Goal: Use online tool/utility: Utilize a website feature to perform a specific function

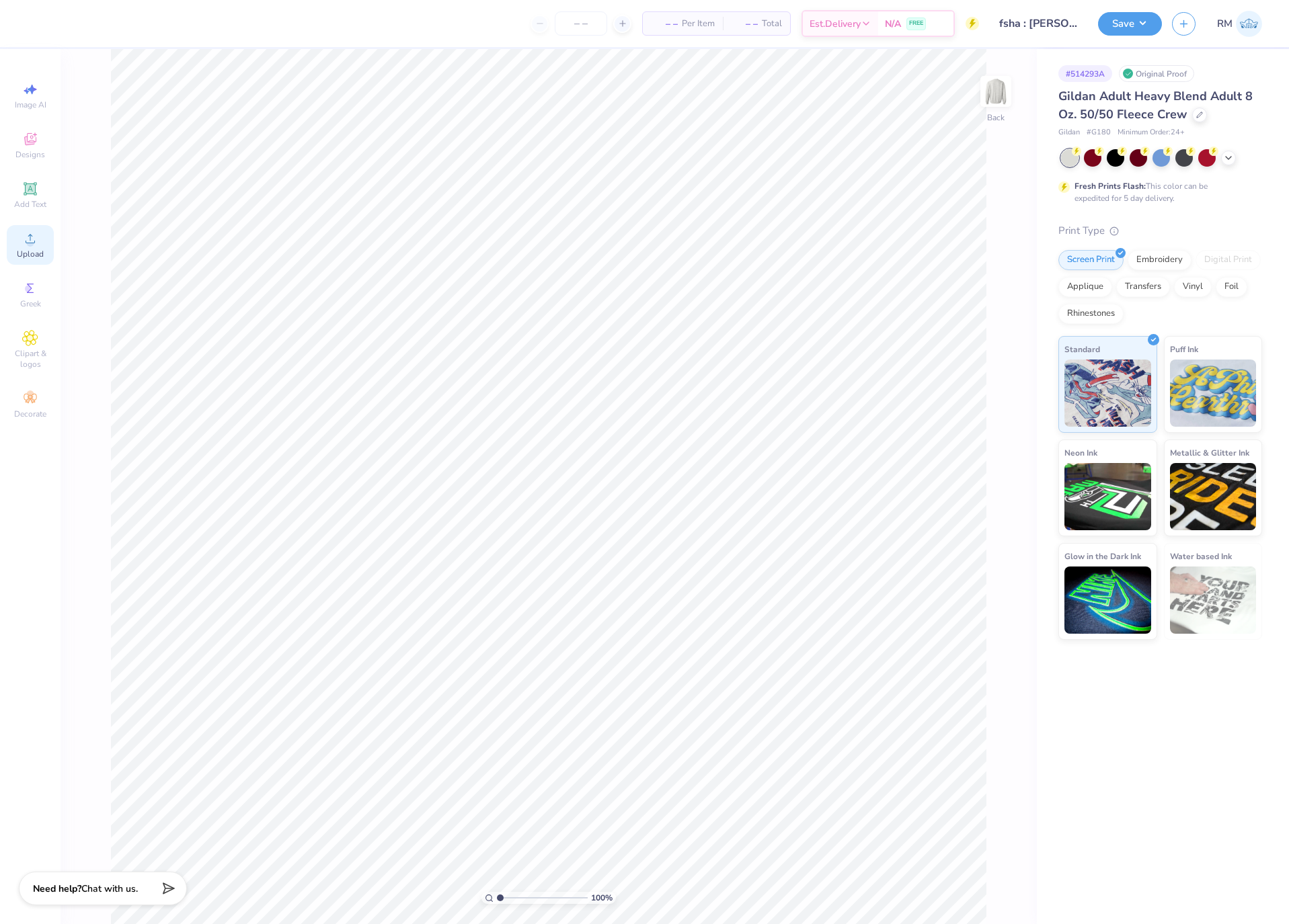
click at [35, 238] on icon at bounding box center [30, 239] width 16 height 16
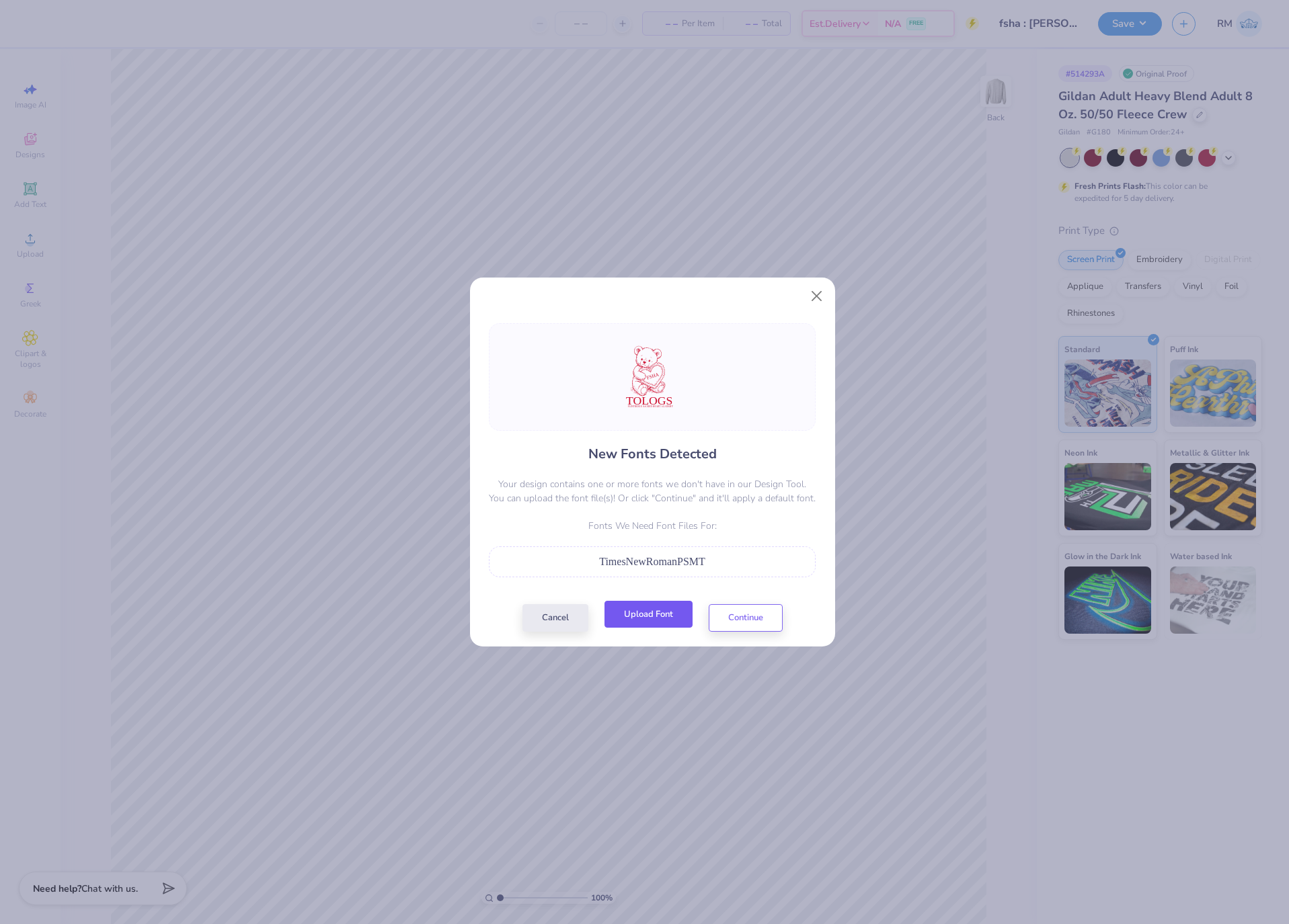
click at [664, 607] on button "Upload Font" at bounding box center [648, 614] width 88 height 27
click at [734, 612] on button "Continue" at bounding box center [744, 614] width 74 height 27
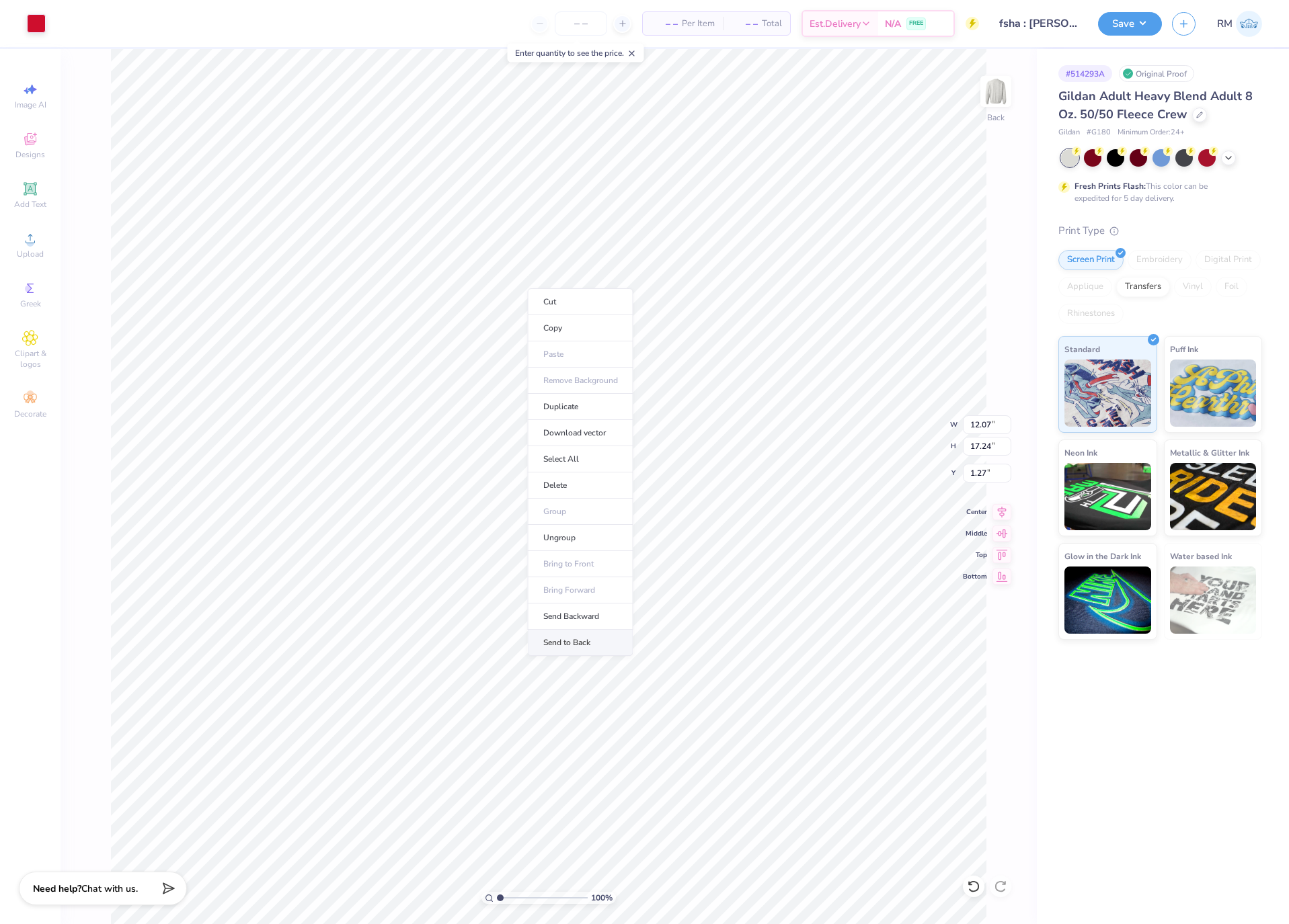
click at [597, 643] on li "Send to Back" at bounding box center [580, 642] width 105 height 26
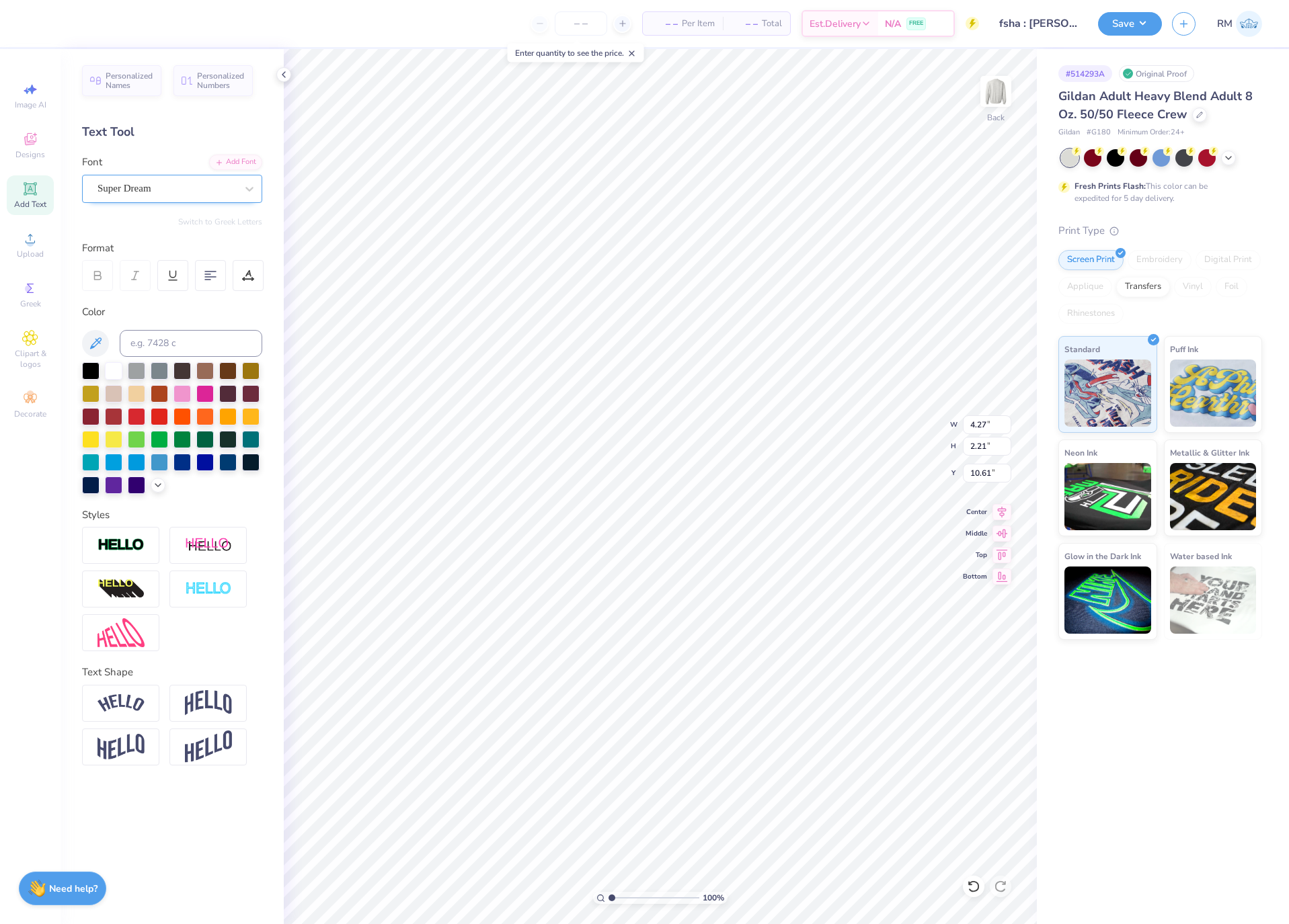
click at [158, 185] on div "Super Dream" at bounding box center [166, 188] width 141 height 21
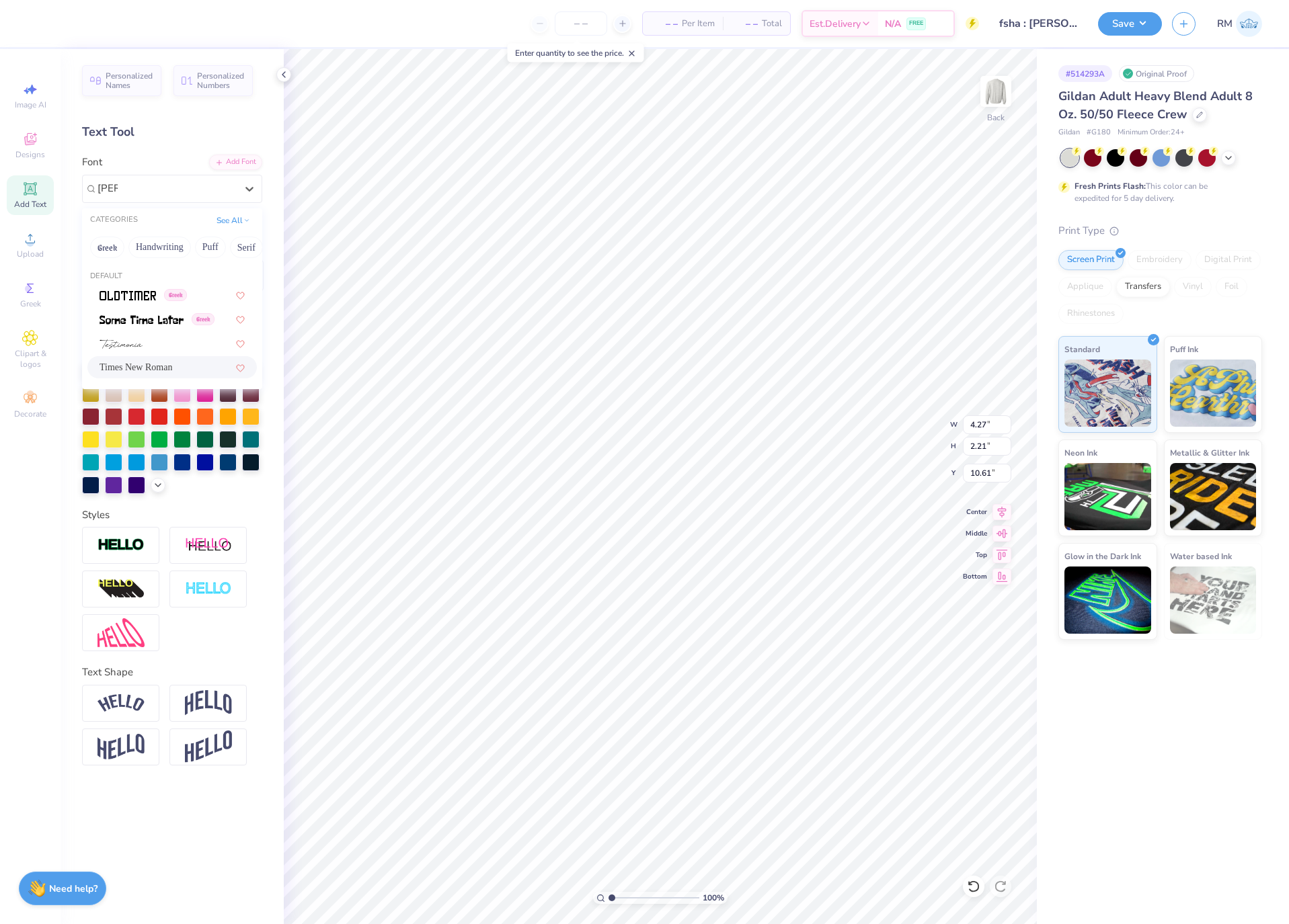
click at [165, 363] on span "Times New Roman" at bounding box center [135, 367] width 73 height 15
type input "[PERSON_NAME]"
type input "4.50"
type input "10.70"
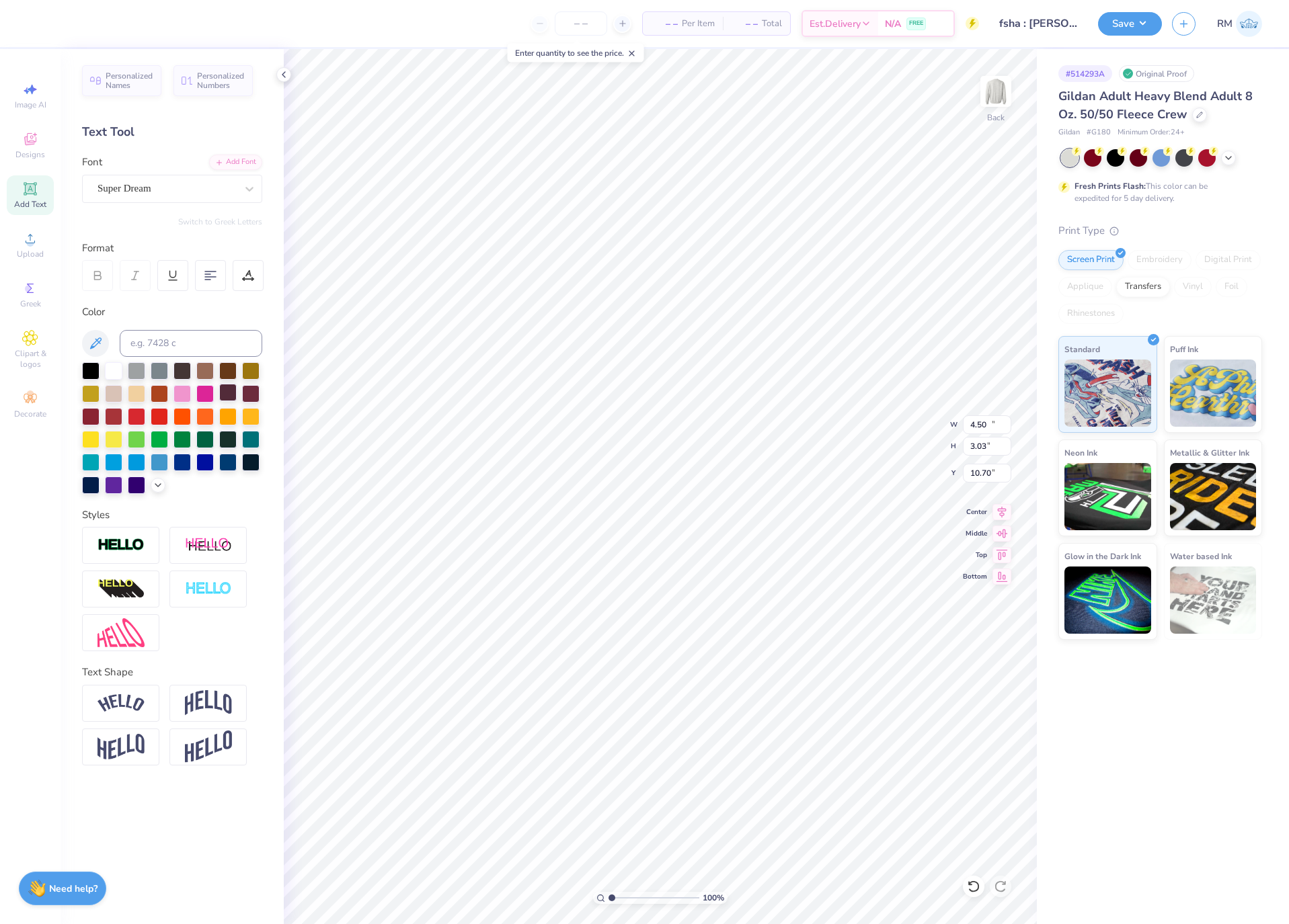
type input "14.54"
type input "3.03"
type input "18.54"
click at [158, 186] on div "Super Dream" at bounding box center [166, 188] width 141 height 21
click at [192, 280] on div "Default" at bounding box center [172, 276] width 180 height 12
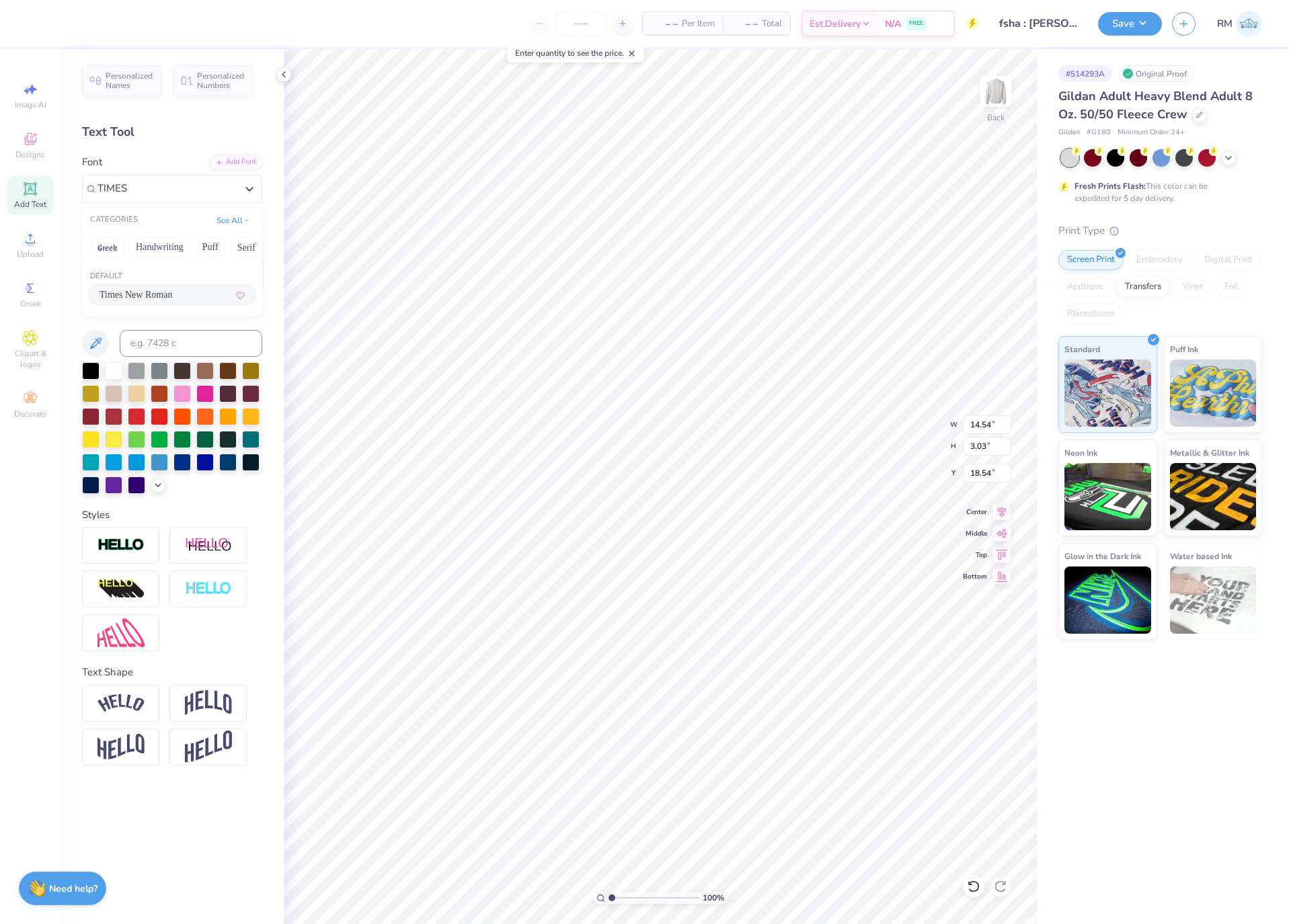
click at [192, 294] on div "Times New Roman" at bounding box center [172, 294] width 145 height 15
type input "TIMES"
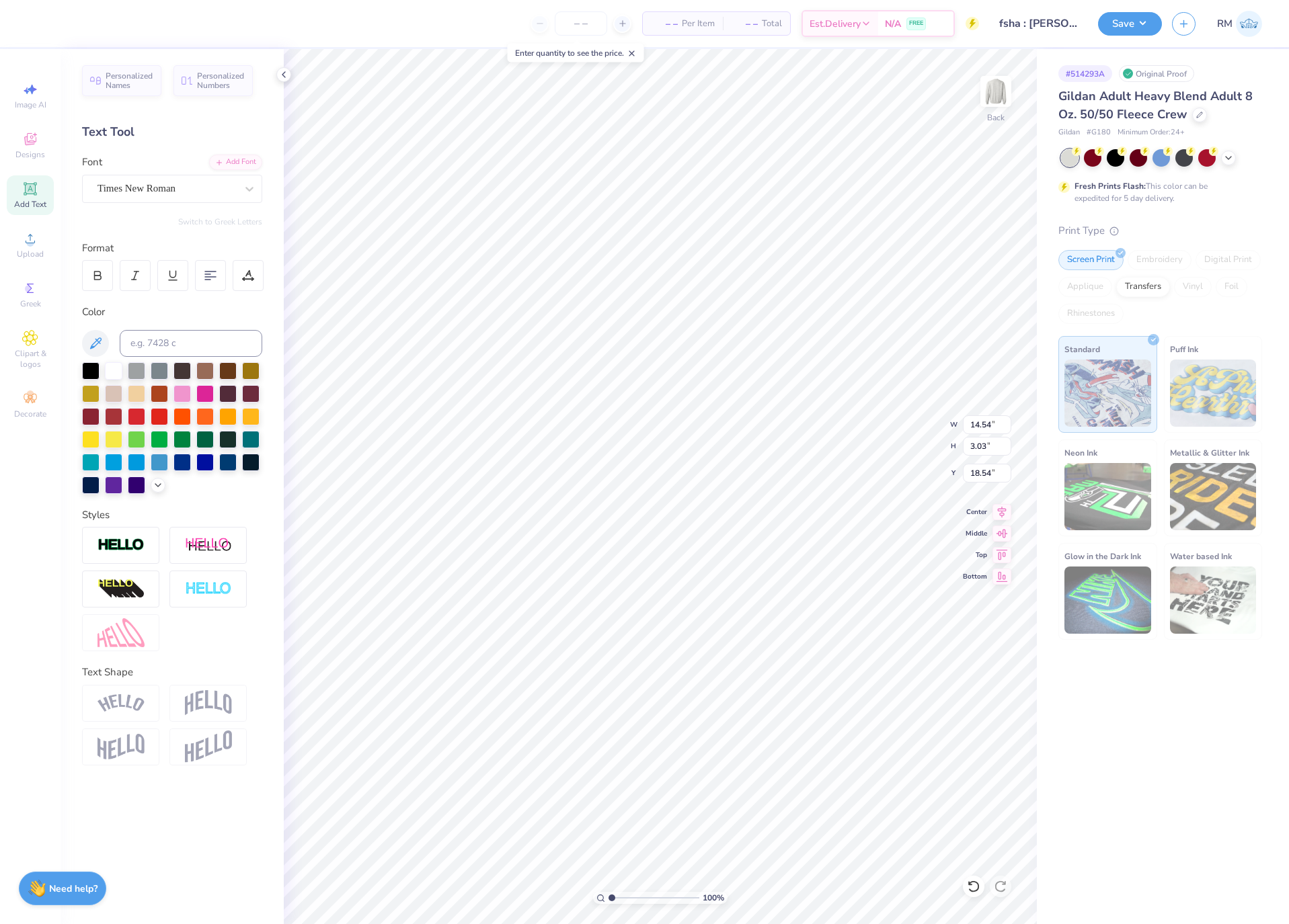
type input "15.15"
type input "2.74"
type input "18.75"
click at [182, 184] on div "Super Dream" at bounding box center [166, 188] width 141 height 21
click at [164, 288] on div "[PERSON_NAME]" at bounding box center [172, 294] width 145 height 15
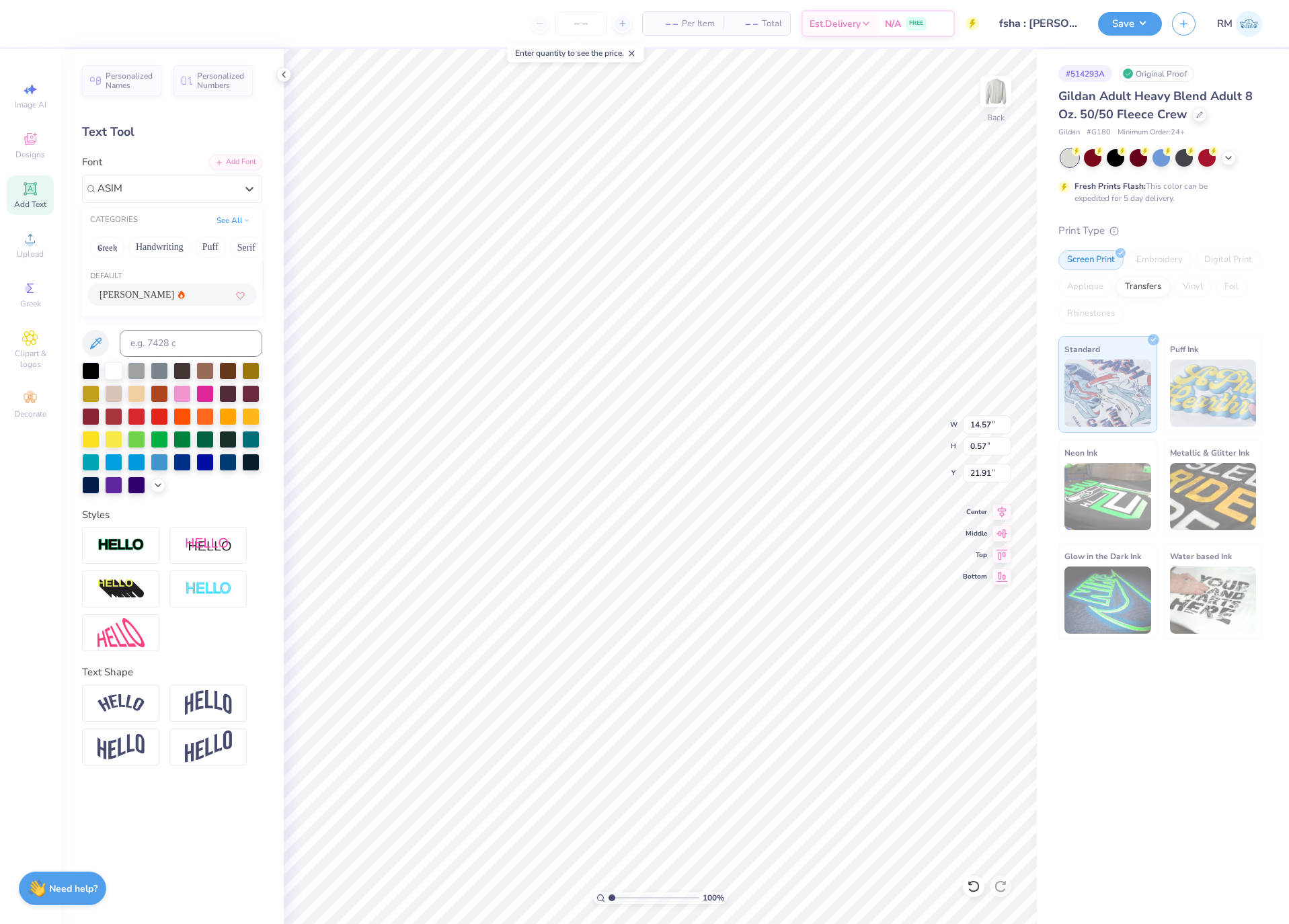
type input "ASIM"
type input "14.88"
type input "0.52"
type input "21.99"
click at [1001, 510] on icon at bounding box center [1002, 510] width 9 height 12
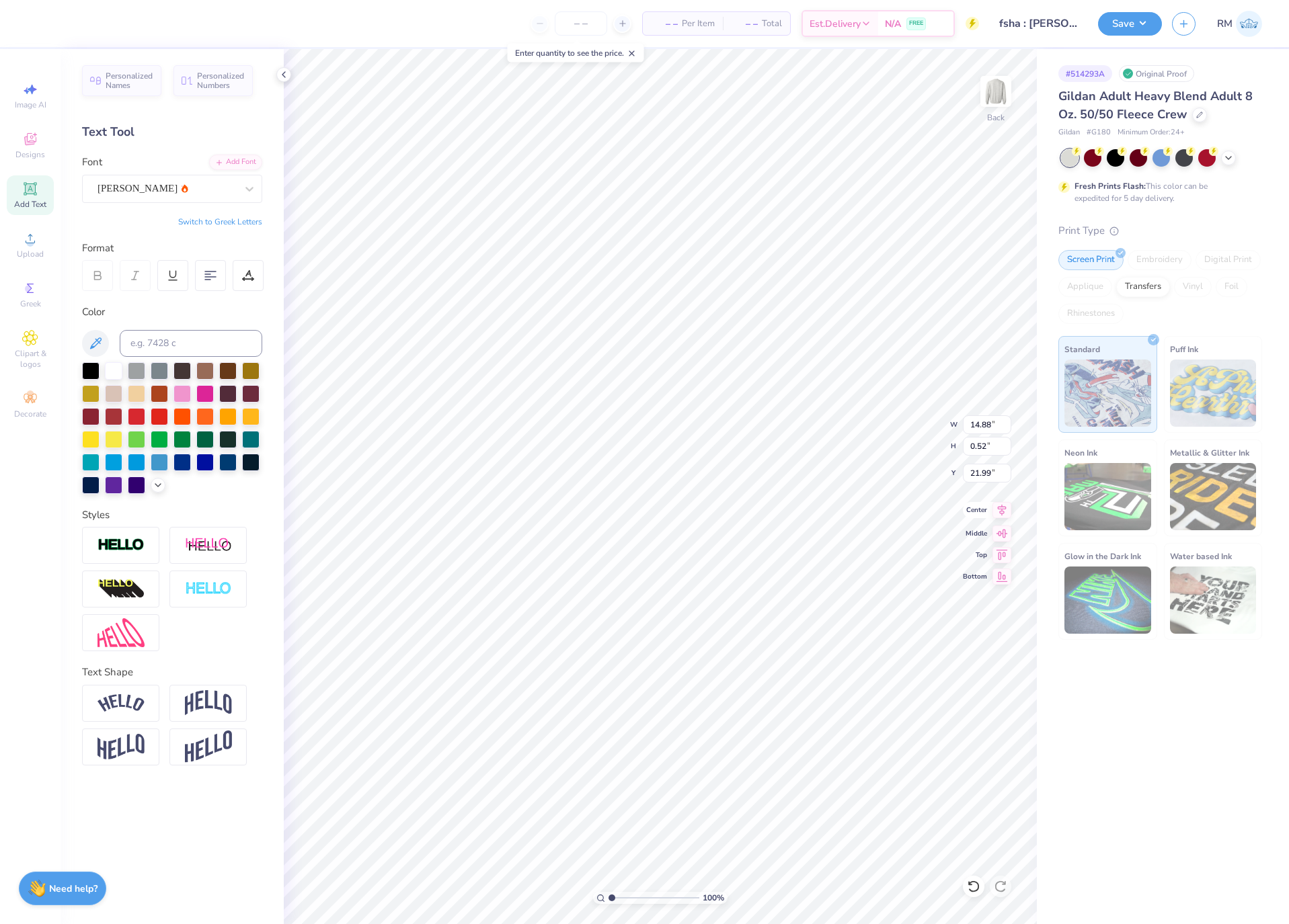
type input "15.15"
type input "2.74"
type input "18.75"
click at [993, 510] on icon at bounding box center [1001, 510] width 19 height 16
click at [1003, 509] on icon at bounding box center [1001, 510] width 19 height 16
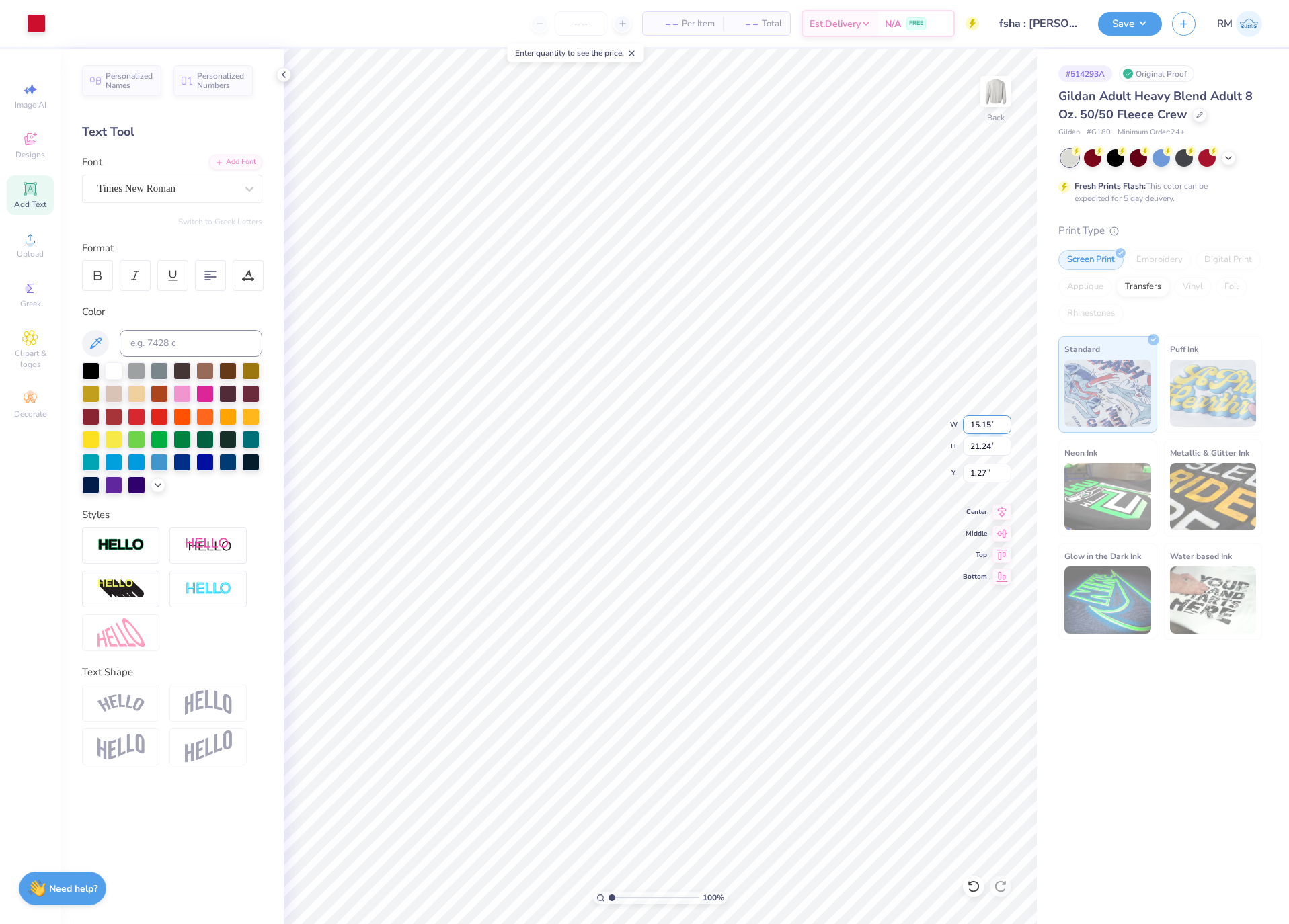
click at [974, 422] on input "15.15" at bounding box center [986, 424] width 48 height 19
click at [976, 472] on input "1.27" at bounding box center [986, 472] width 48 height 19
type input "12.00"
type input "16.82"
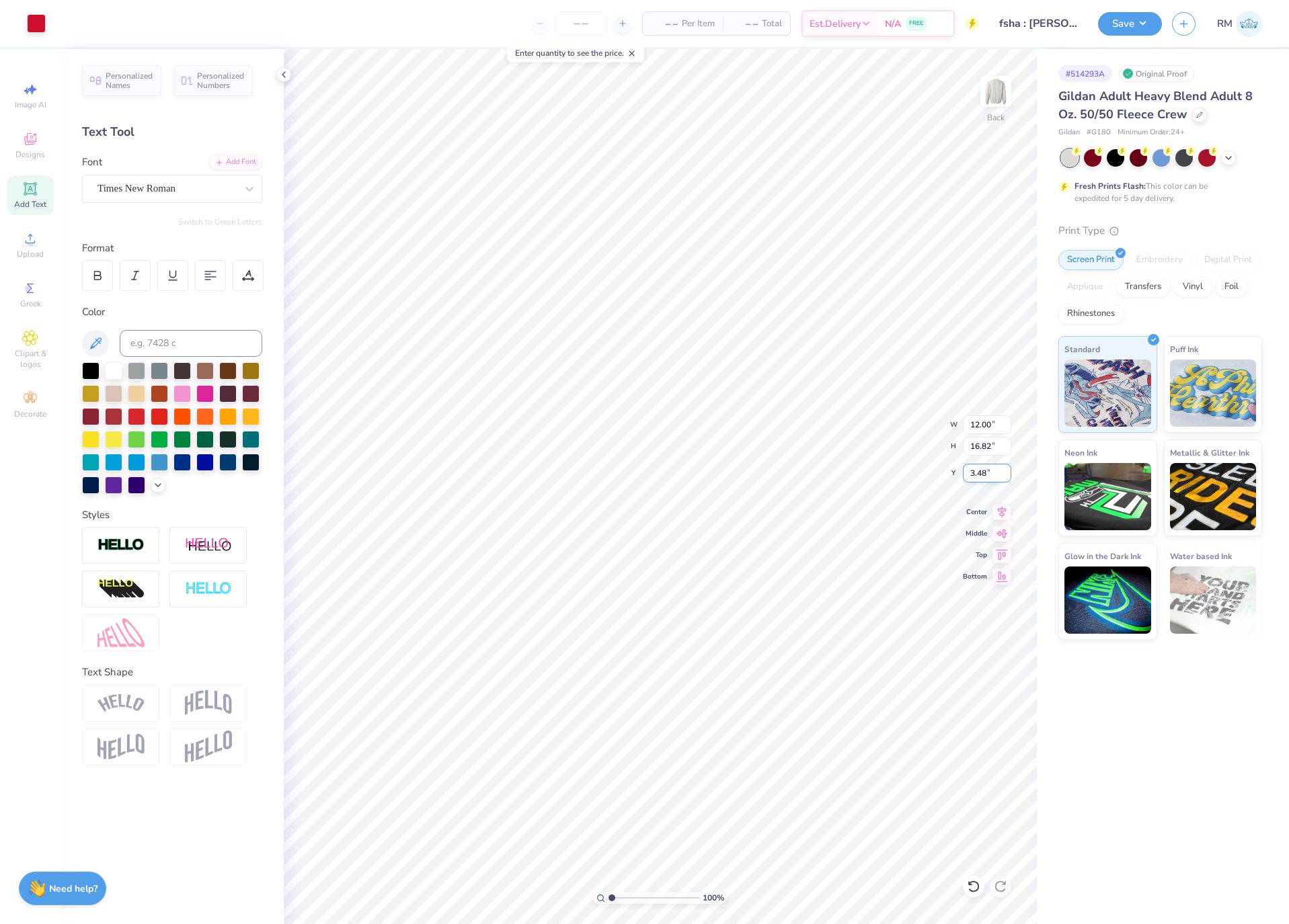
click at [976, 472] on input "3.48" at bounding box center [986, 472] width 48 height 19
type input "3.00"
click at [984, 452] on input "16.82" at bounding box center [986, 446] width 48 height 19
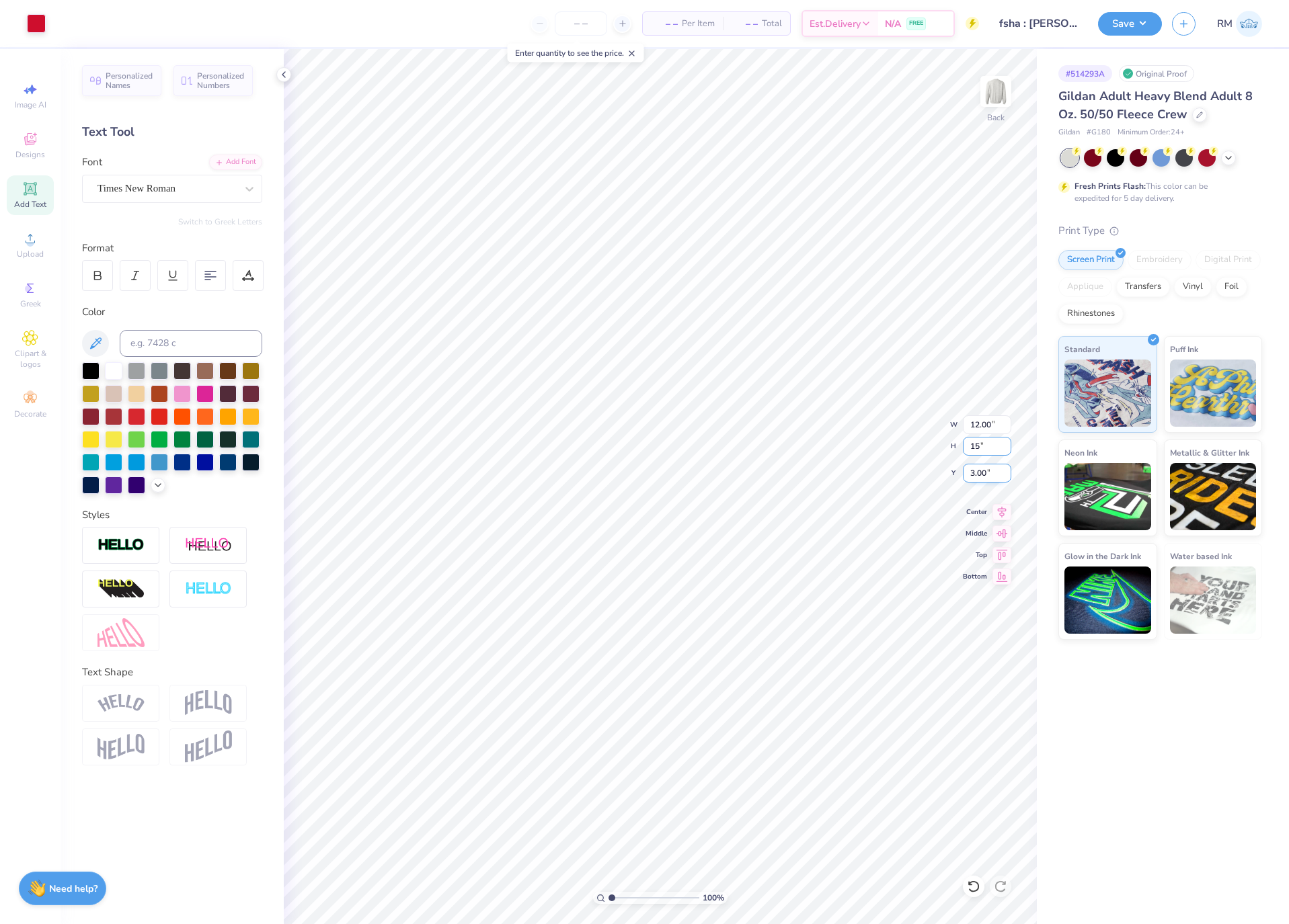
type input "15"
click at [984, 479] on input "3.00" at bounding box center [986, 472] width 48 height 19
type input "10.70"
type input "15.00"
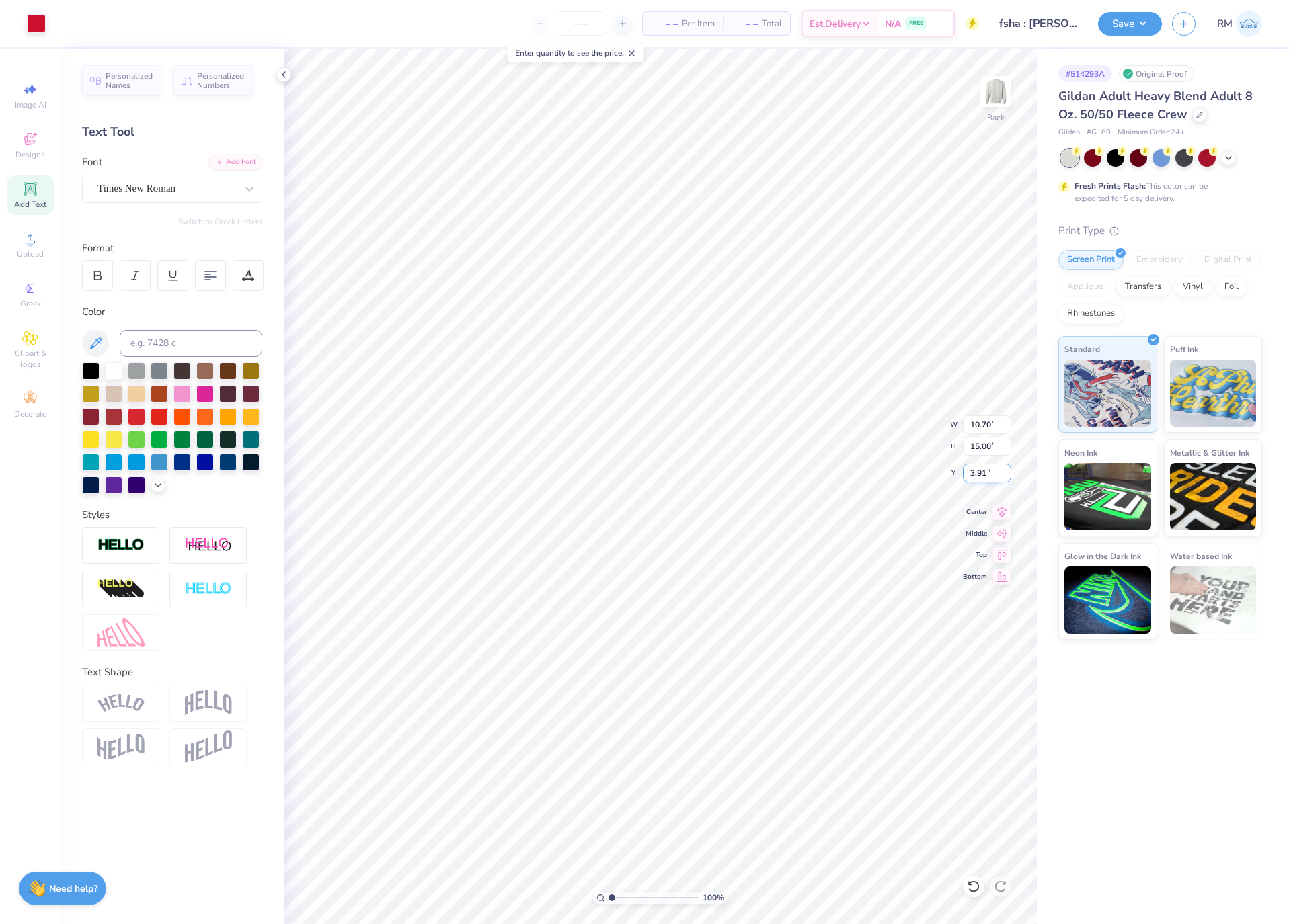
click at [984, 479] on input "3.91" at bounding box center [986, 472] width 48 height 19
click at [980, 478] on input "3.91" at bounding box center [986, 472] width 48 height 19
type input "3.00"
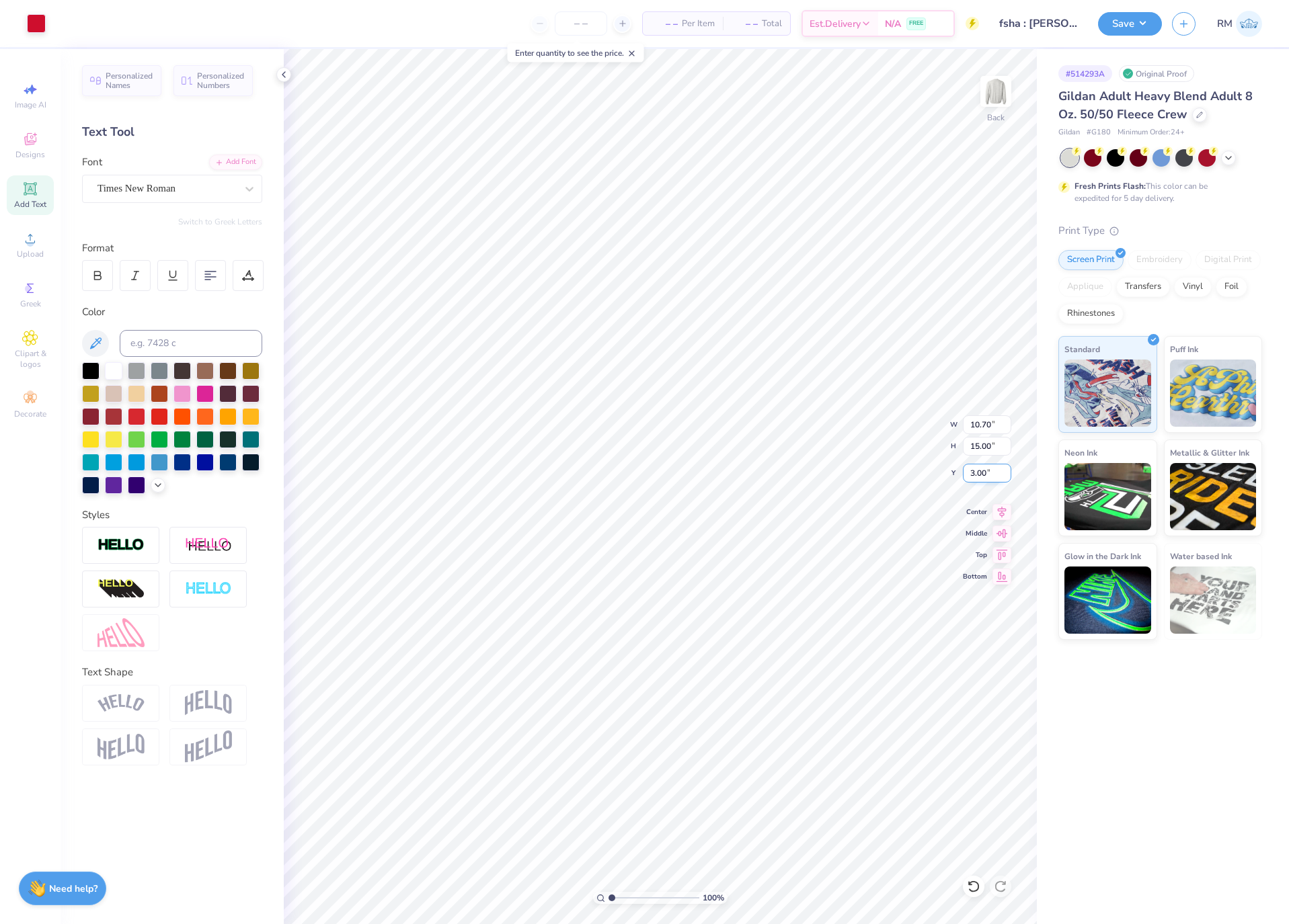
click at [989, 472] on input "3.00" at bounding box center [986, 472] width 48 height 19
type input "2.00"
click at [1147, 28] on button "Save" at bounding box center [1130, 22] width 64 height 24
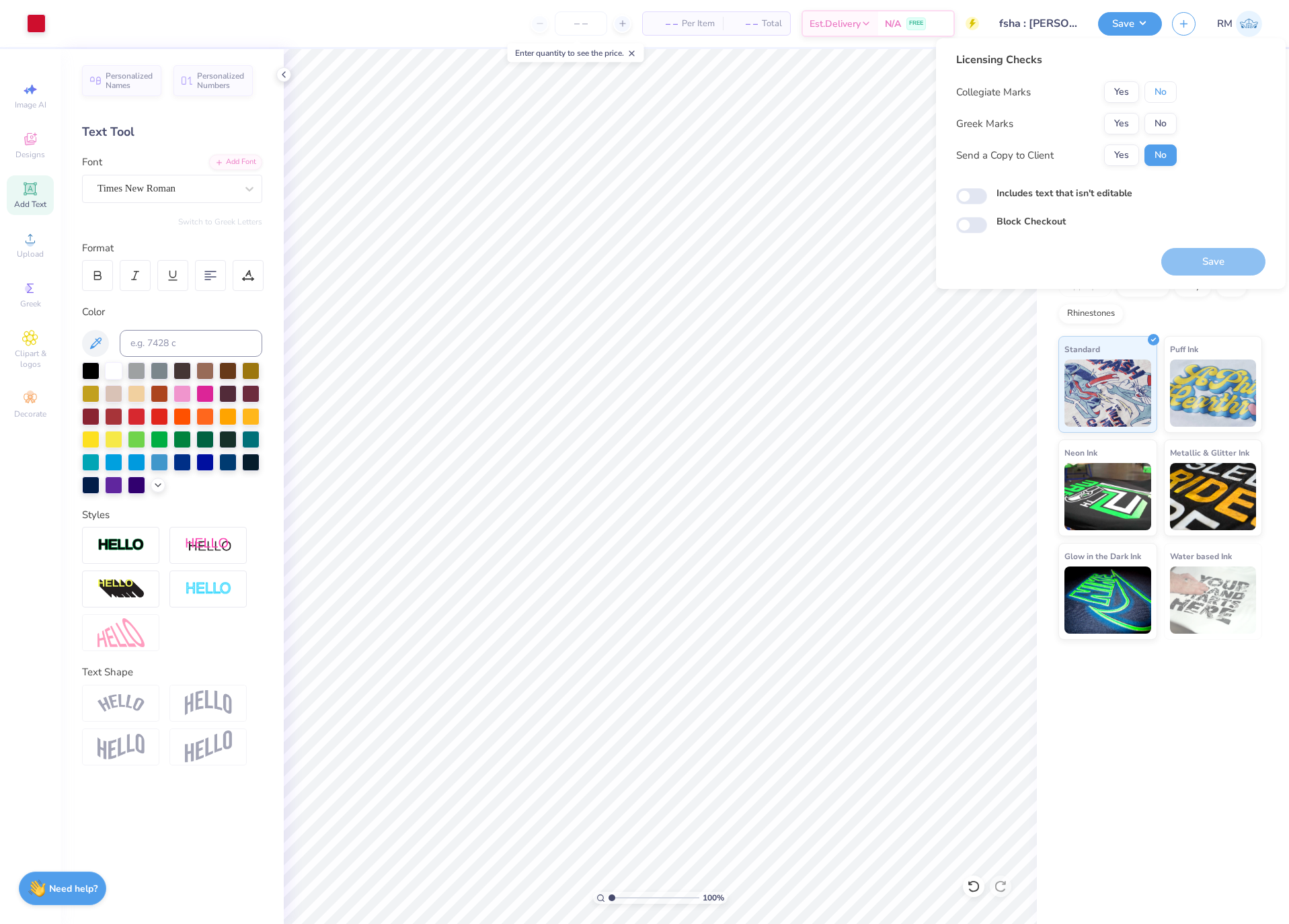
drag, startPoint x: 1166, startPoint y: 92, endPoint x: 1166, endPoint y: 107, distance: 15.0
click at [1166, 101] on button "No" at bounding box center [1160, 92] width 32 height 22
click at [1163, 122] on button "No" at bounding box center [1160, 124] width 32 height 22
click at [1127, 154] on button "Yes" at bounding box center [1121, 155] width 35 height 22
click at [1230, 254] on button "Save" at bounding box center [1213, 262] width 105 height 27
